Goal: Information Seeking & Learning: Compare options

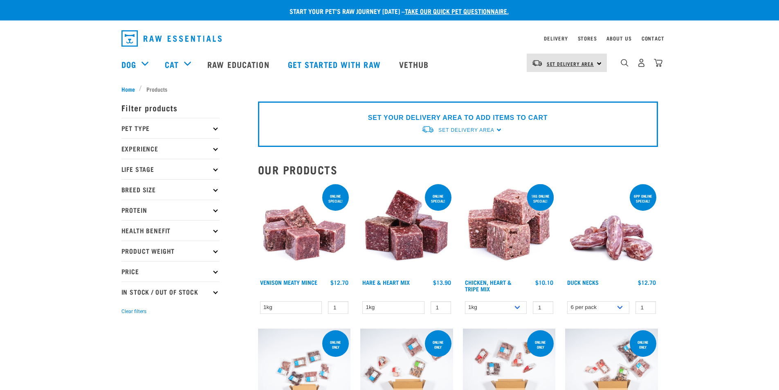
click at [563, 62] on span "Set Delivery Area" at bounding box center [570, 63] width 47 height 3
click at [549, 83] on link "[GEOGRAPHIC_DATA]" at bounding box center [566, 86] width 79 height 18
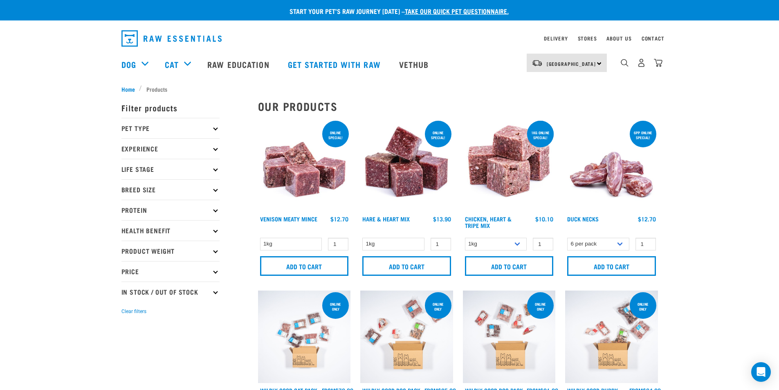
click at [411, 171] on img at bounding box center [406, 165] width 93 height 93
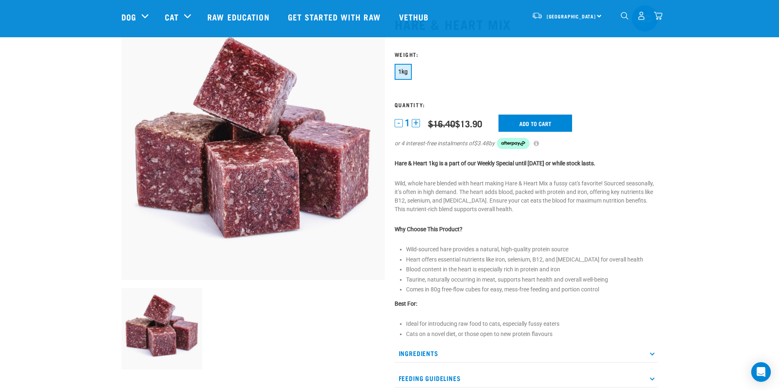
scroll to position [41, 0]
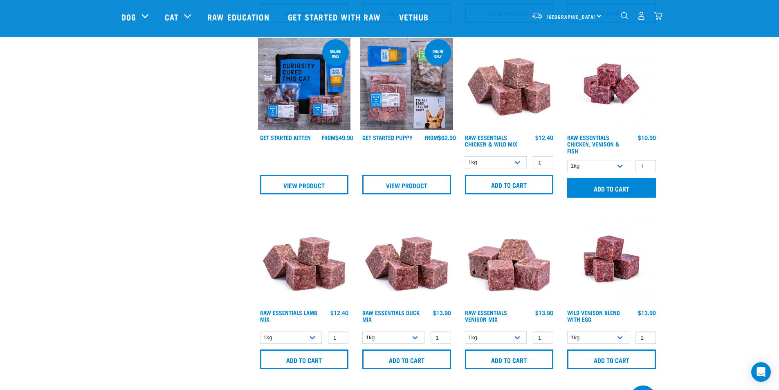
scroll to position [614, 0]
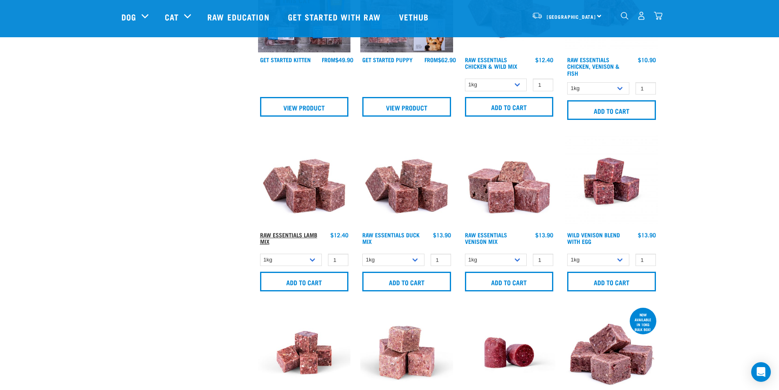
click at [303, 234] on link "Raw Essentials Lamb Mix" at bounding box center [288, 237] width 57 height 9
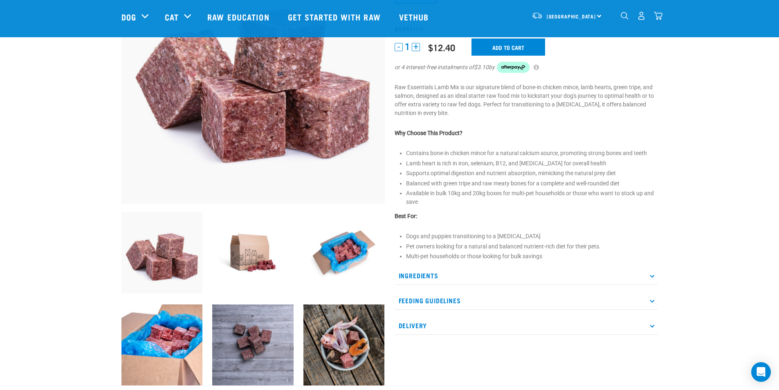
scroll to position [205, 0]
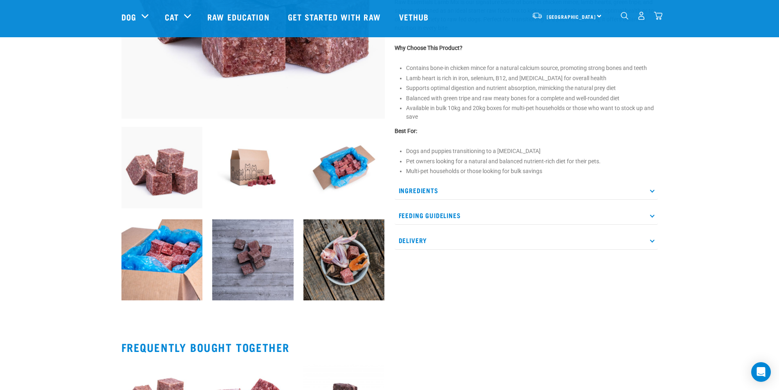
click at [431, 189] on p "Ingredients" at bounding box center [526, 190] width 263 height 18
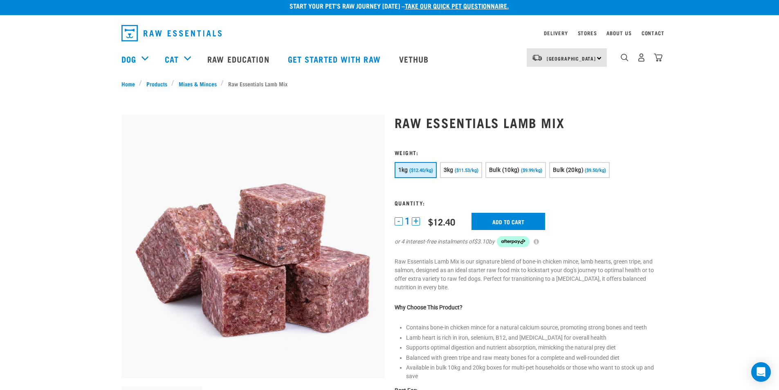
scroll to position [0, 0]
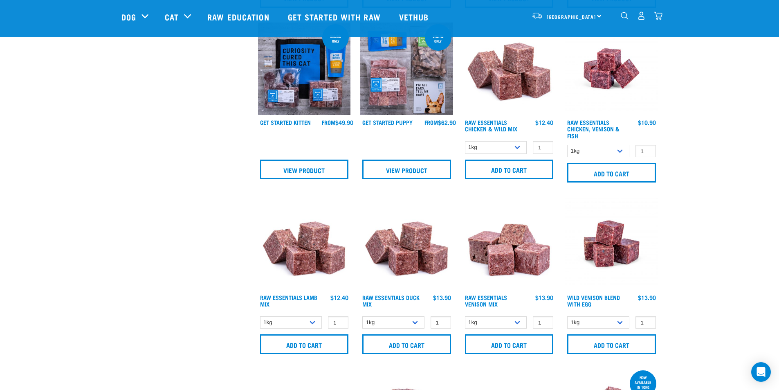
scroll to position [592, 0]
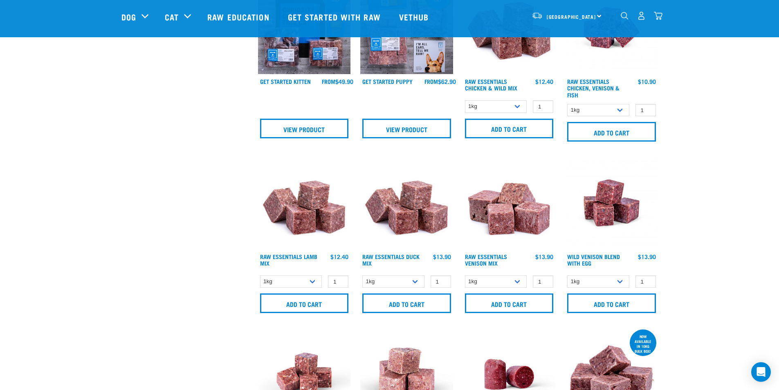
click at [415, 219] on img at bounding box center [406, 202] width 93 height 93
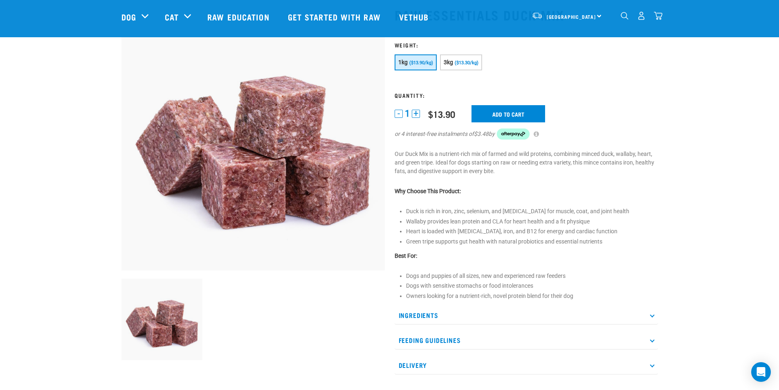
scroll to position [82, 0]
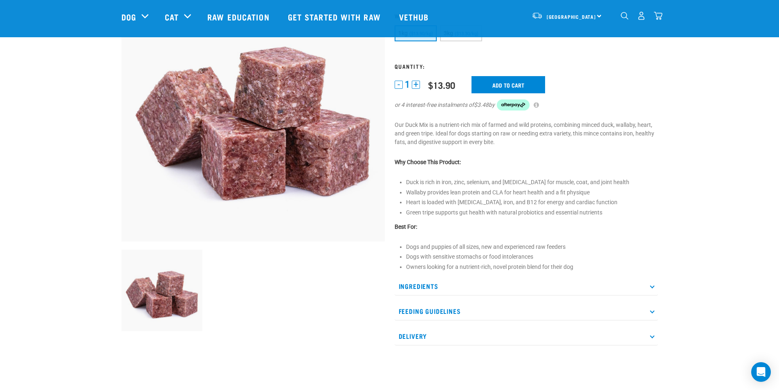
click at [466, 282] on p "Ingredients" at bounding box center [526, 286] width 263 height 18
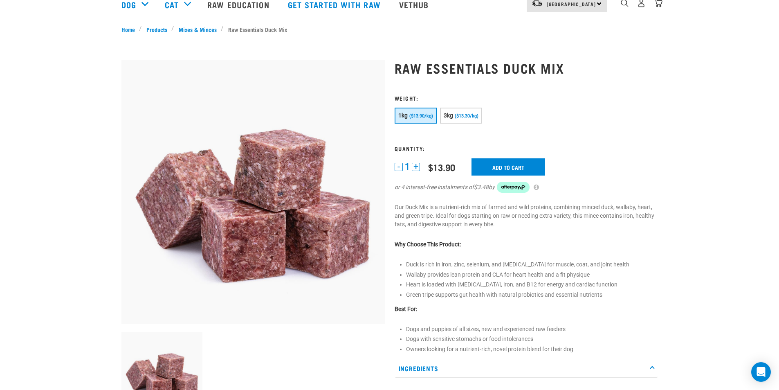
scroll to position [0, 0]
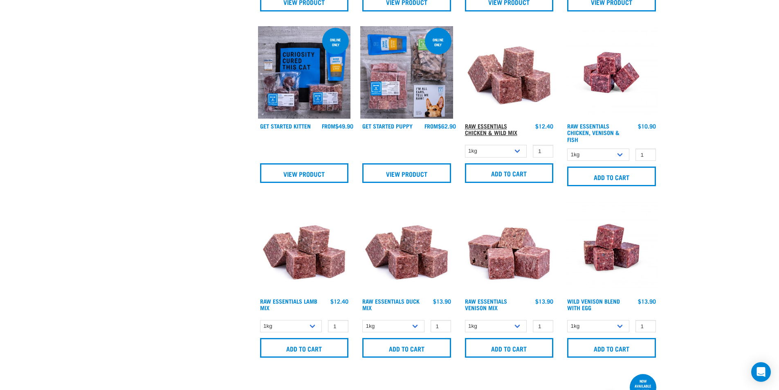
click at [495, 126] on link "Raw Essentials Chicken & Wild Mix" at bounding box center [491, 128] width 52 height 9
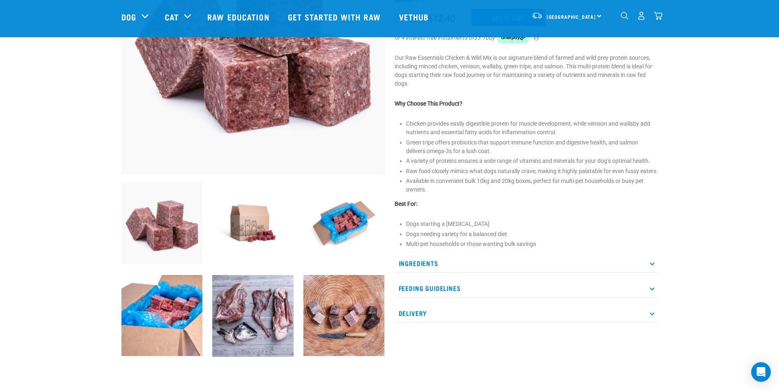
scroll to position [164, 0]
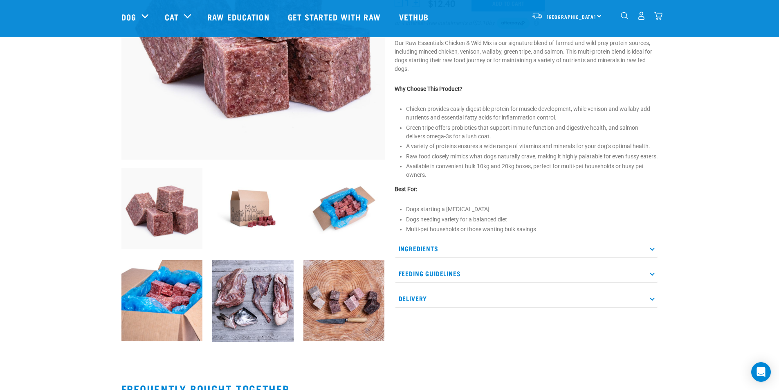
click at [426, 256] on p "Ingredients" at bounding box center [526, 248] width 263 height 18
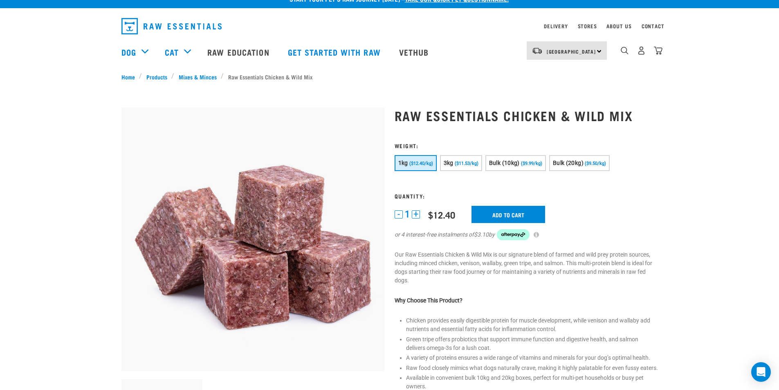
scroll to position [0, 0]
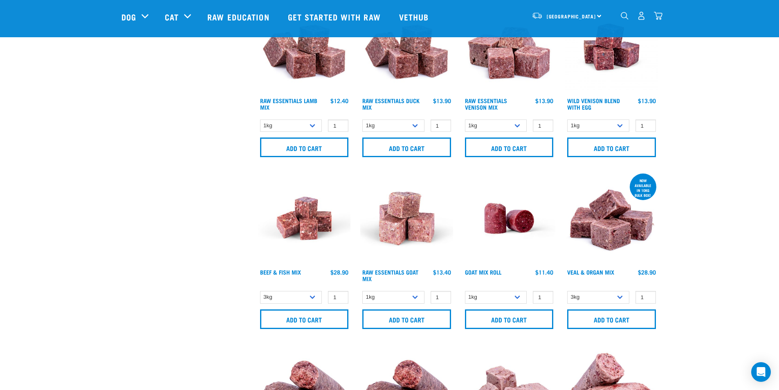
scroll to position [771, 0]
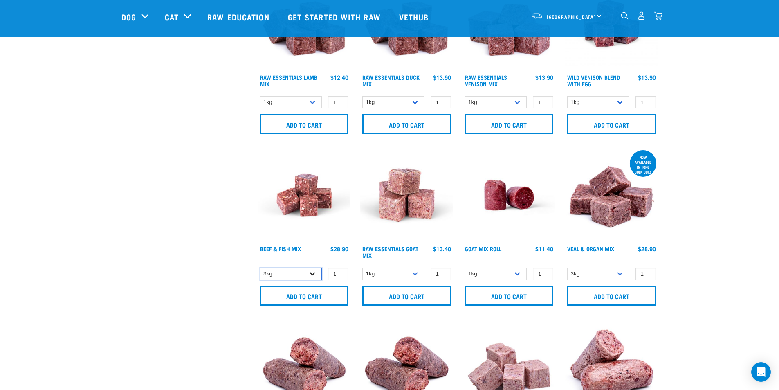
click at [313, 270] on select "3kg Bulk (10kg)" at bounding box center [291, 274] width 62 height 13
click at [290, 248] on link "Beef & Fish Mix" at bounding box center [280, 248] width 41 height 3
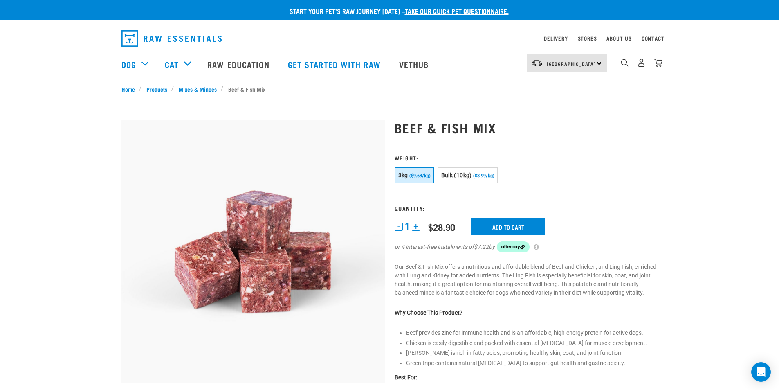
scroll to position [82, 0]
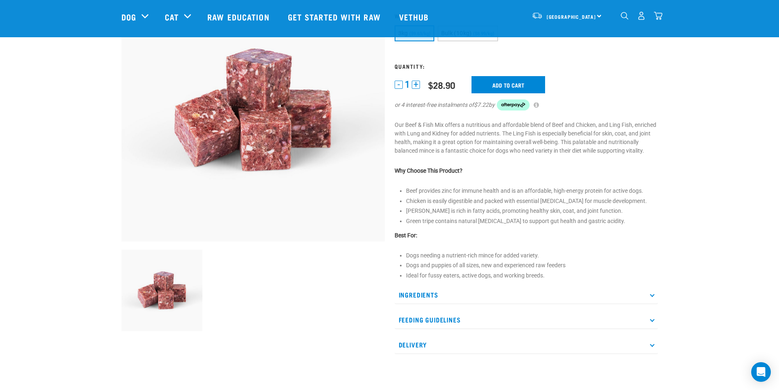
click at [429, 298] on p "Ingredients" at bounding box center [526, 295] width 263 height 18
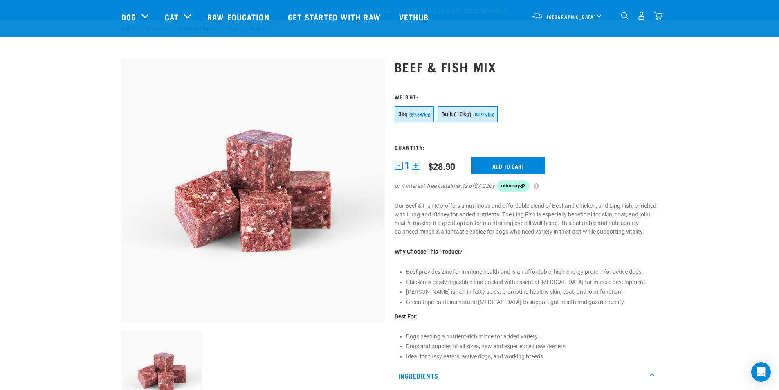
scroll to position [0, 0]
